Goal: Navigation & Orientation: Find specific page/section

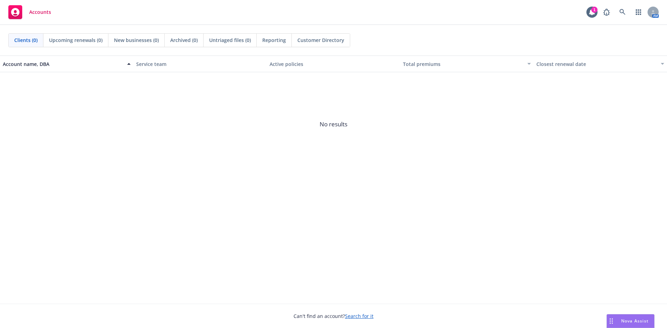
click at [408, 175] on span "No results" at bounding box center [333, 124] width 667 height 104
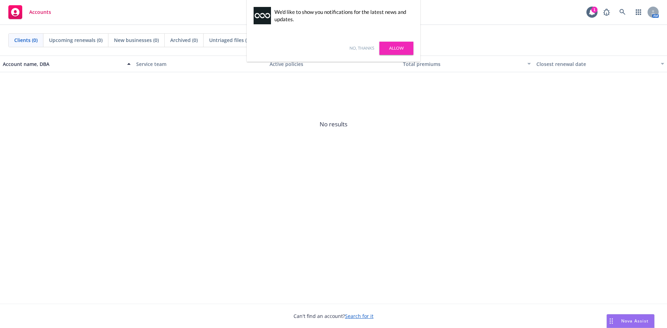
click at [359, 47] on link "No, thanks" at bounding box center [362, 48] width 25 height 6
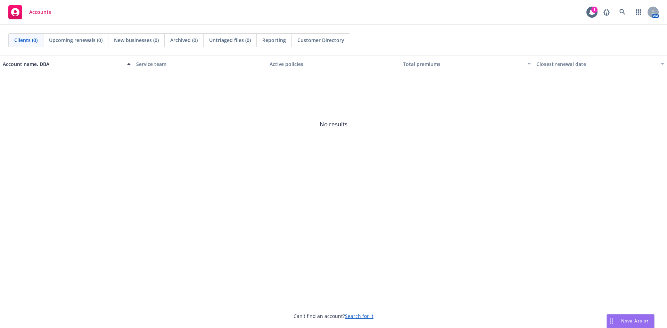
click at [317, 140] on span "No results" at bounding box center [333, 124] width 667 height 104
